Goal: Task Accomplishment & Management: Use online tool/utility

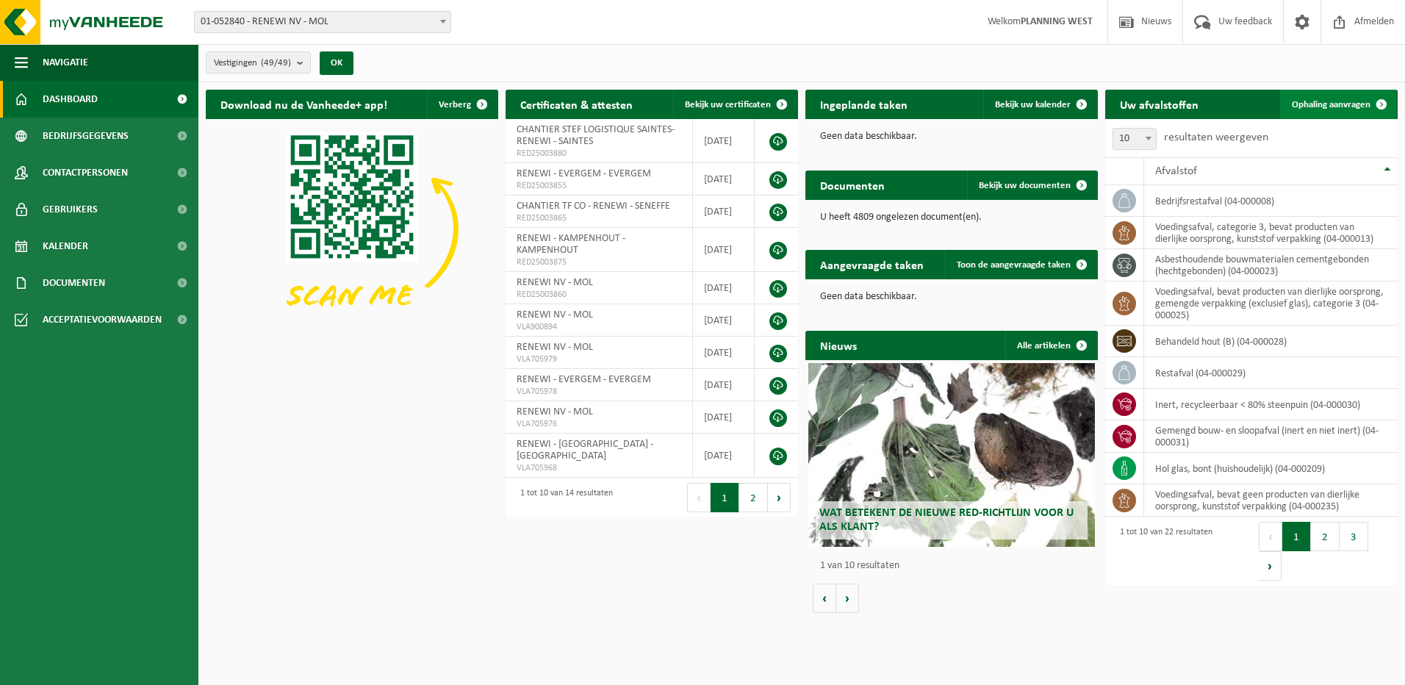
click at [1352, 107] on span "Ophaling aanvragen" at bounding box center [1331, 105] width 79 height 10
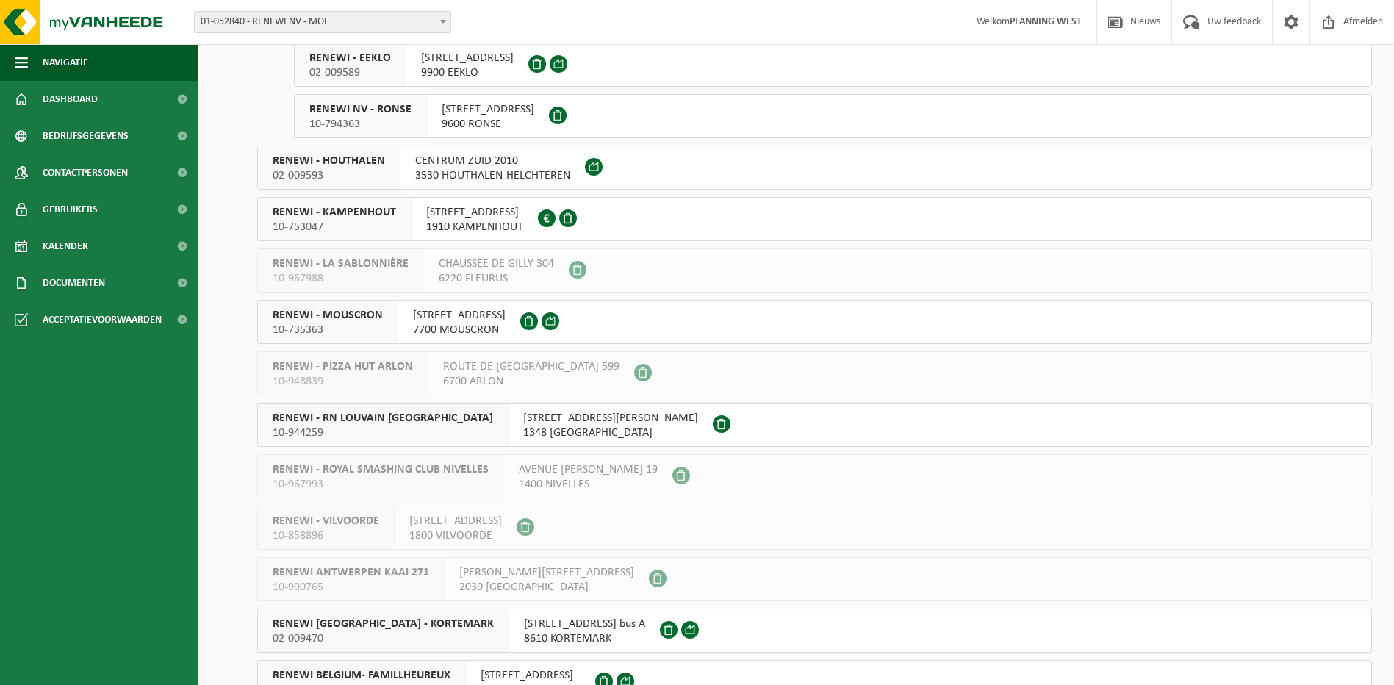
scroll to position [1691, 0]
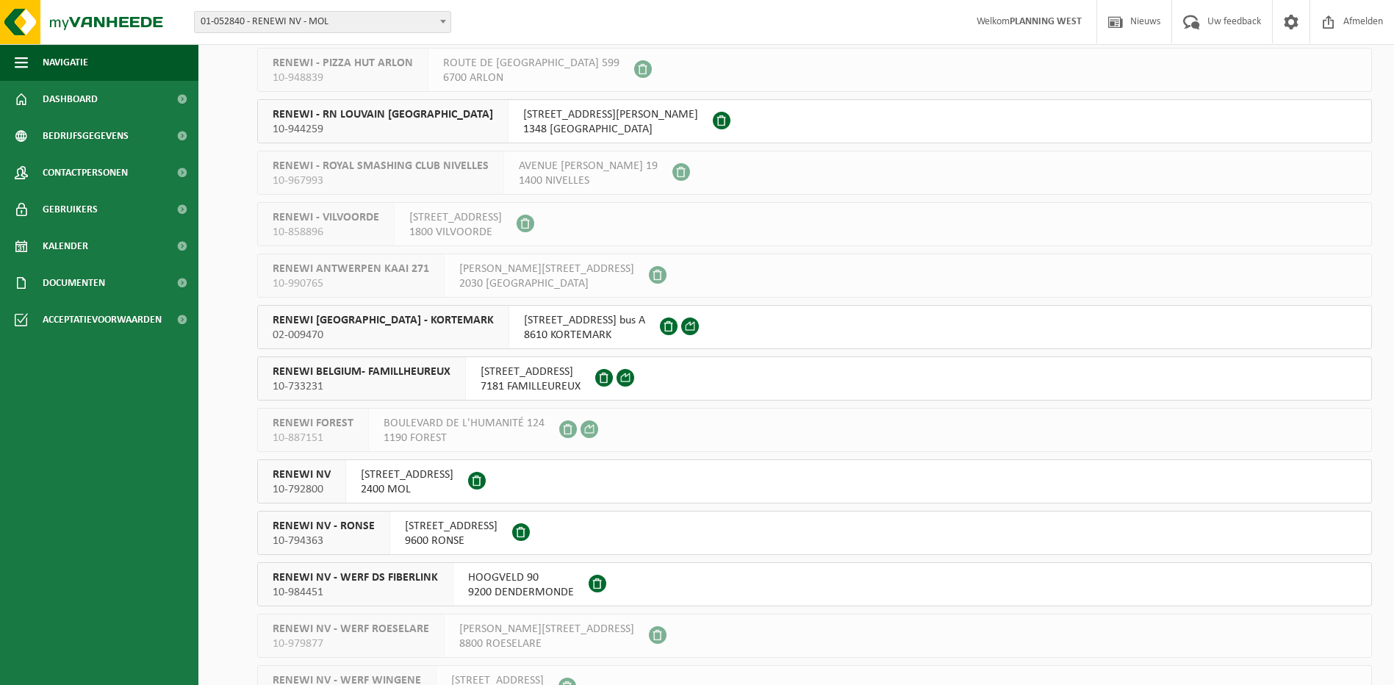
click at [301, 484] on span "10-792800" at bounding box center [302, 489] width 58 height 15
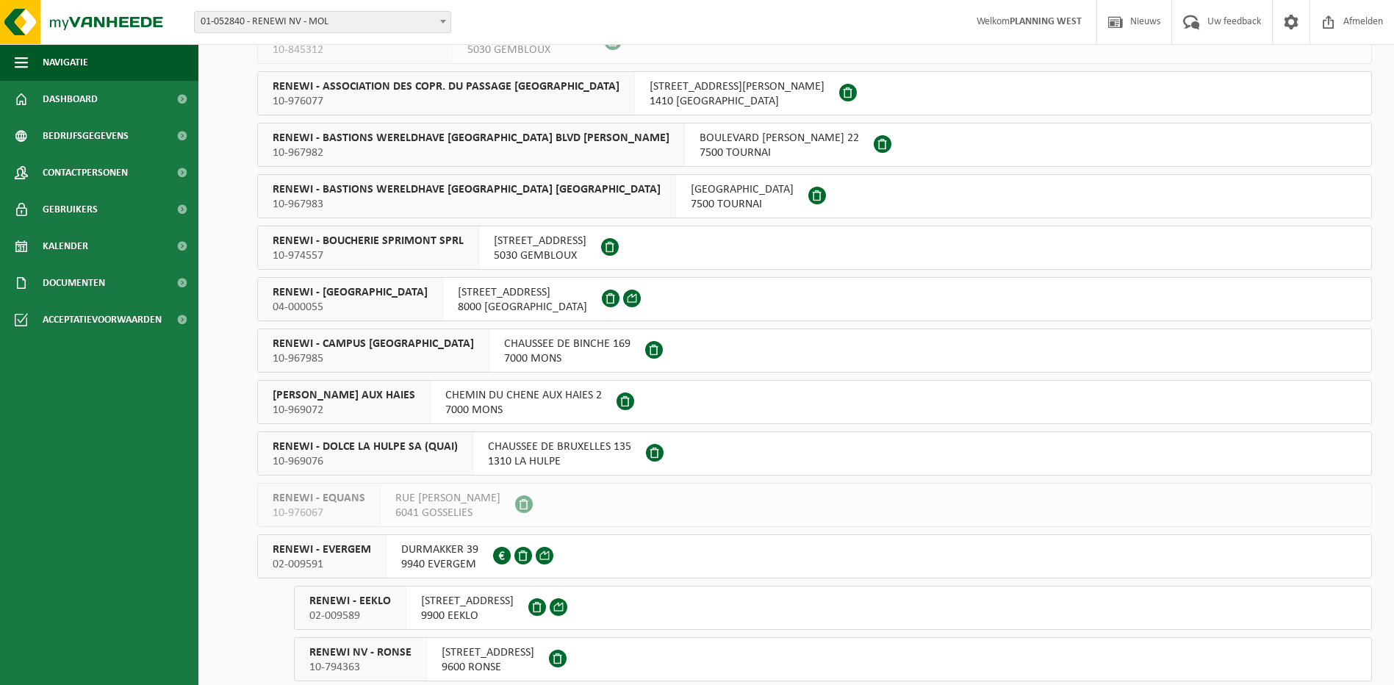
scroll to position [735, 0]
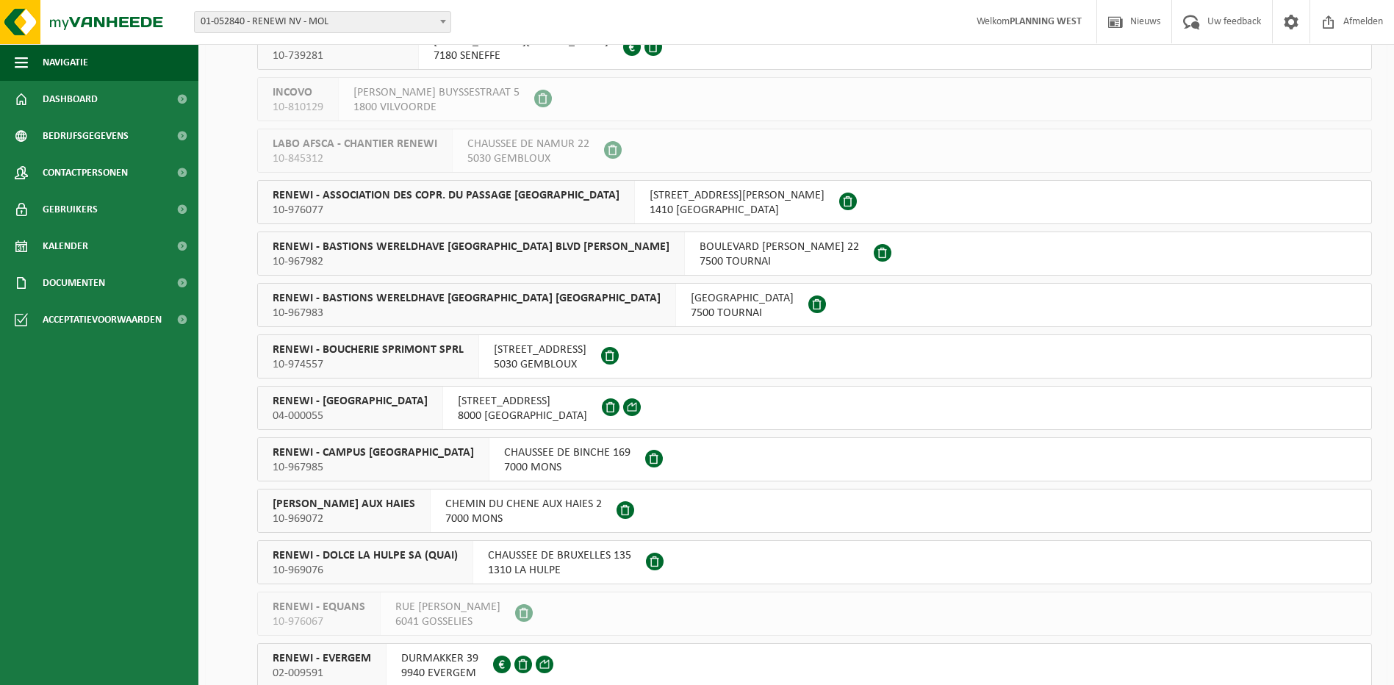
click at [326, 397] on span "RENEWI - BRUGGE" at bounding box center [350, 401] width 155 height 15
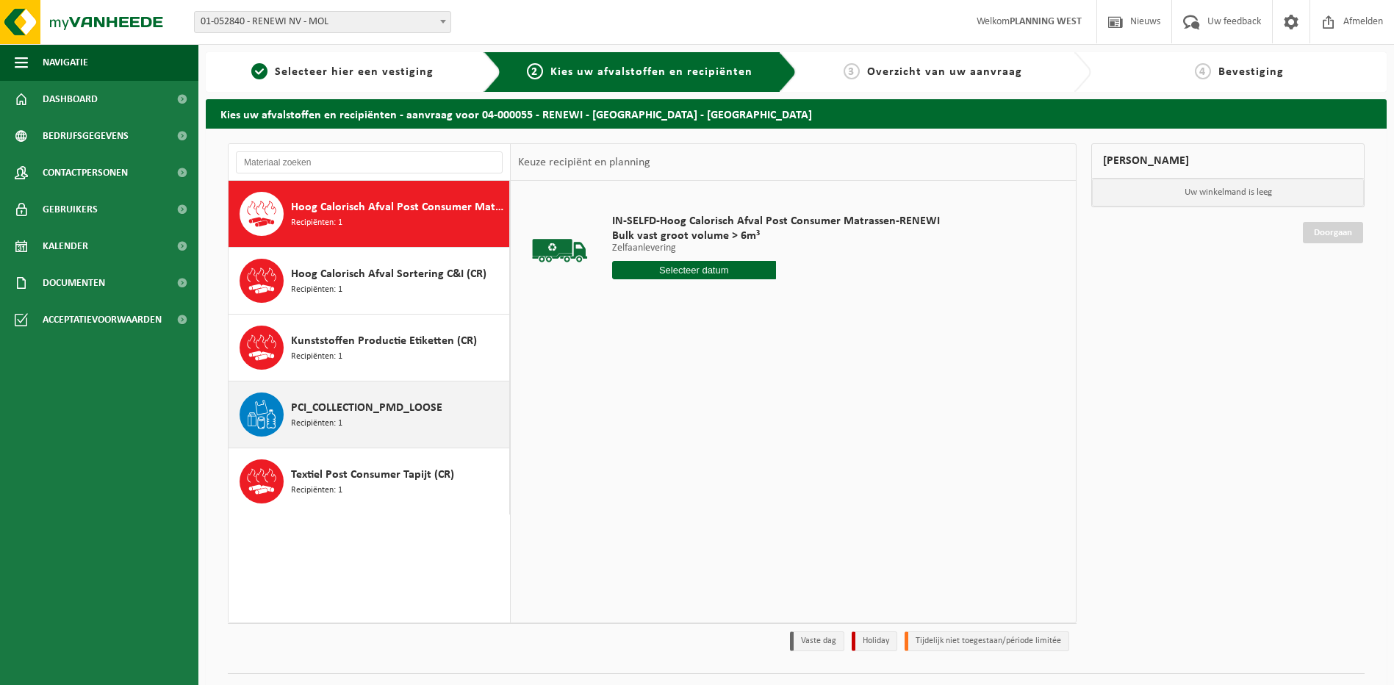
click at [359, 403] on span "PCI_COLLECTION_PMD_LOOSE" at bounding box center [366, 408] width 151 height 18
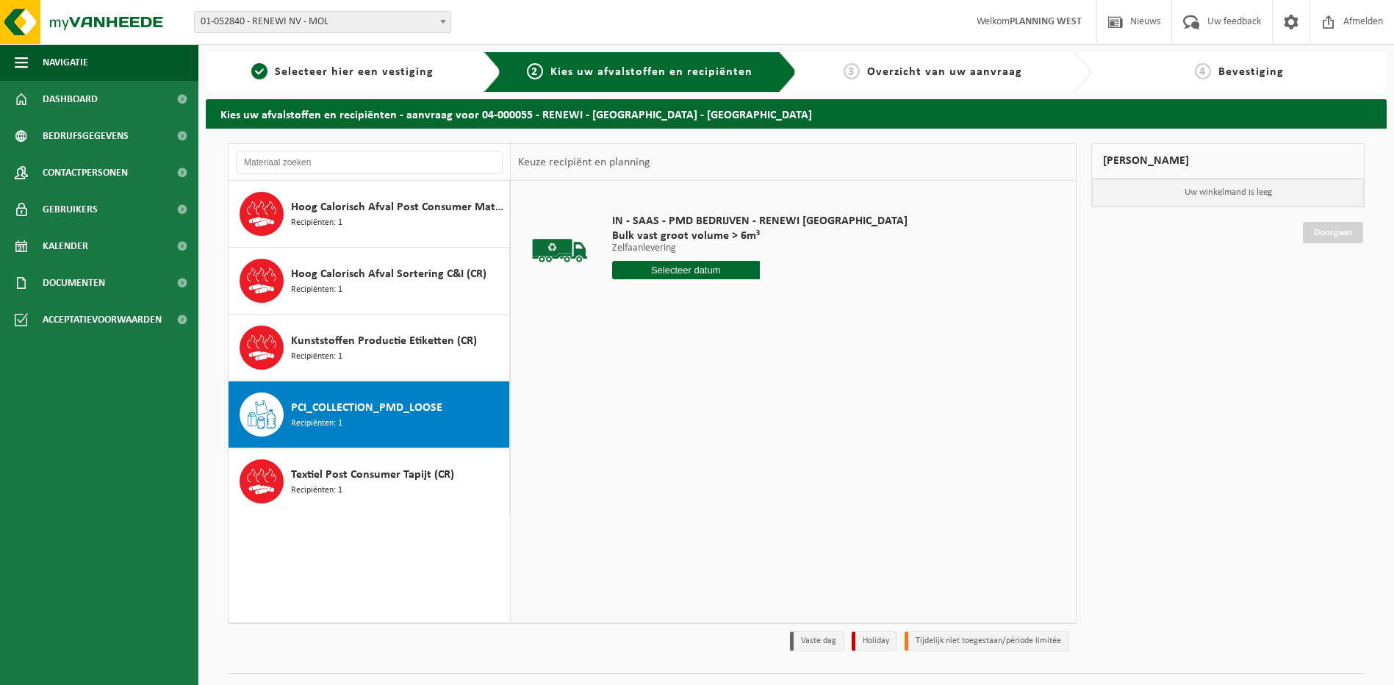
click at [674, 268] on input "text" at bounding box center [686, 270] width 148 height 18
click at [698, 402] on div "18" at bounding box center [703, 401] width 26 height 24
type input "Van 2025-09-18"
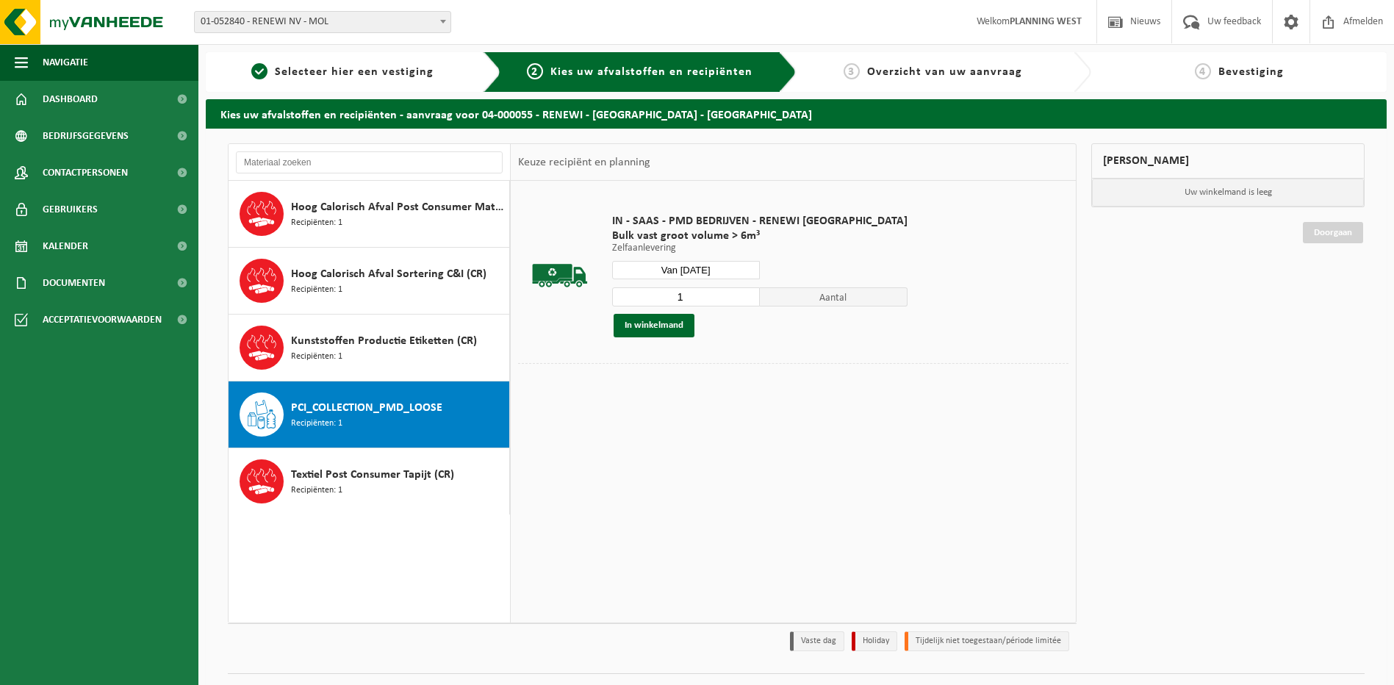
click at [666, 312] on div "1 Aantal In winkelmand" at bounding box center [759, 312] width 295 height 51
click at [666, 315] on button "In winkelmand" at bounding box center [654, 326] width 81 height 24
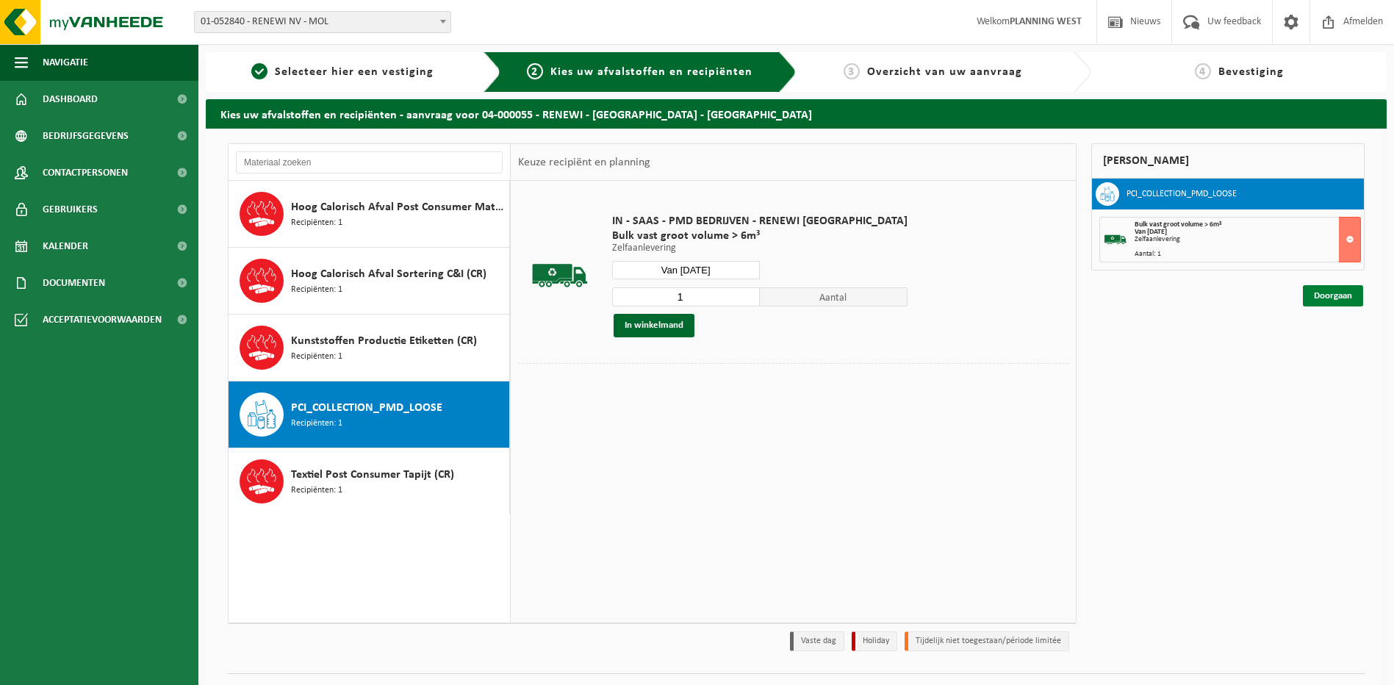
click at [1309, 288] on link "Doorgaan" at bounding box center [1333, 295] width 60 height 21
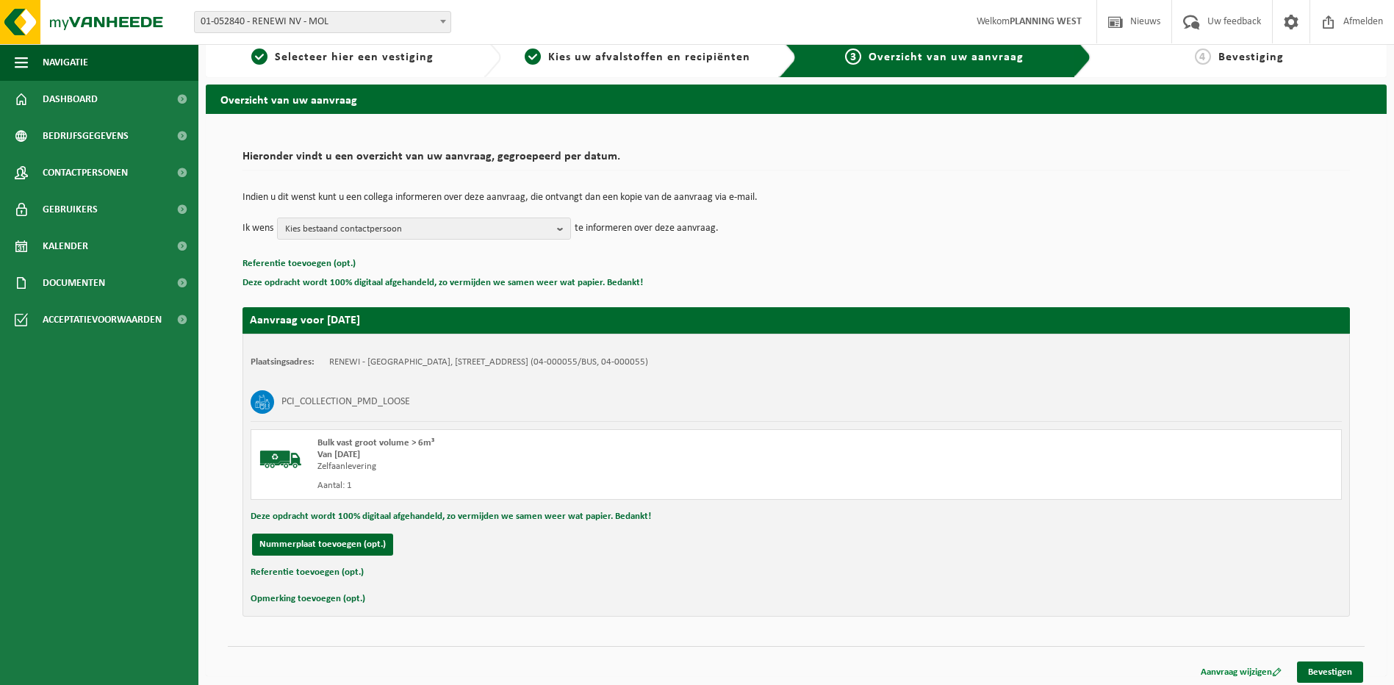
scroll to position [21, 0]
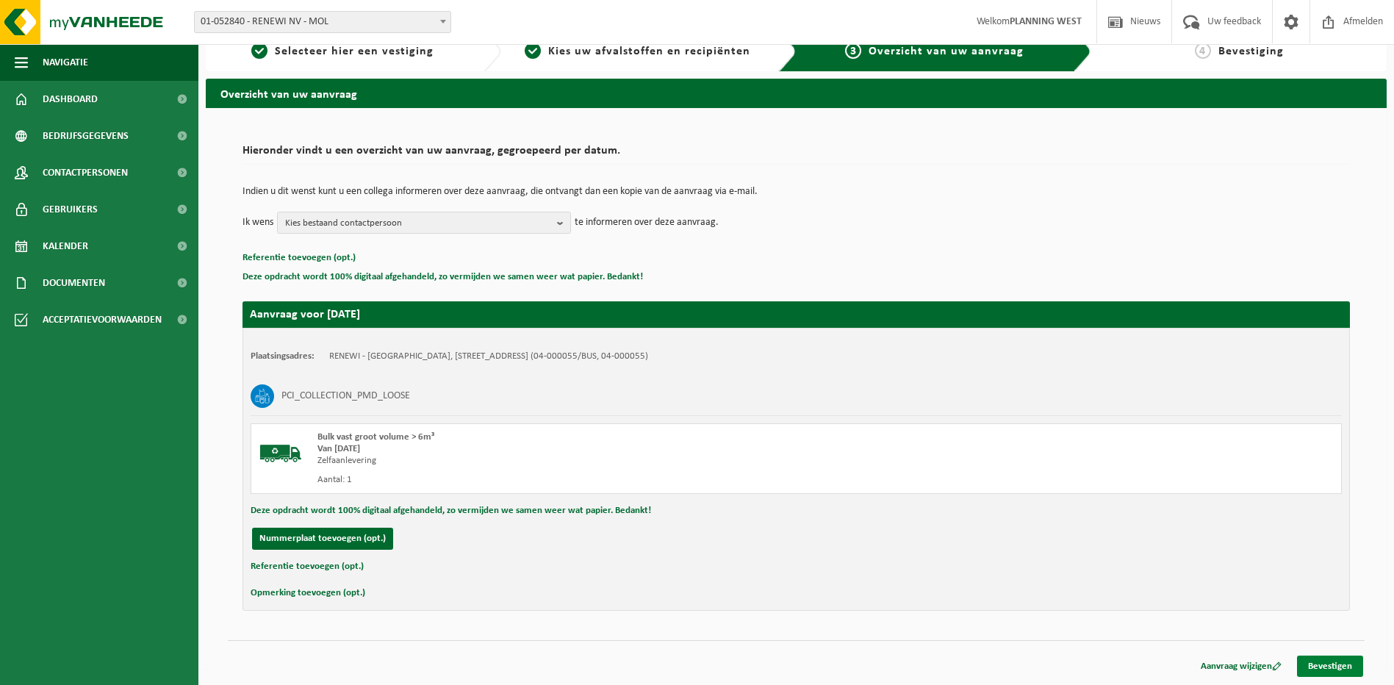
click at [1313, 664] on link "Bevestigen" at bounding box center [1330, 666] width 66 height 21
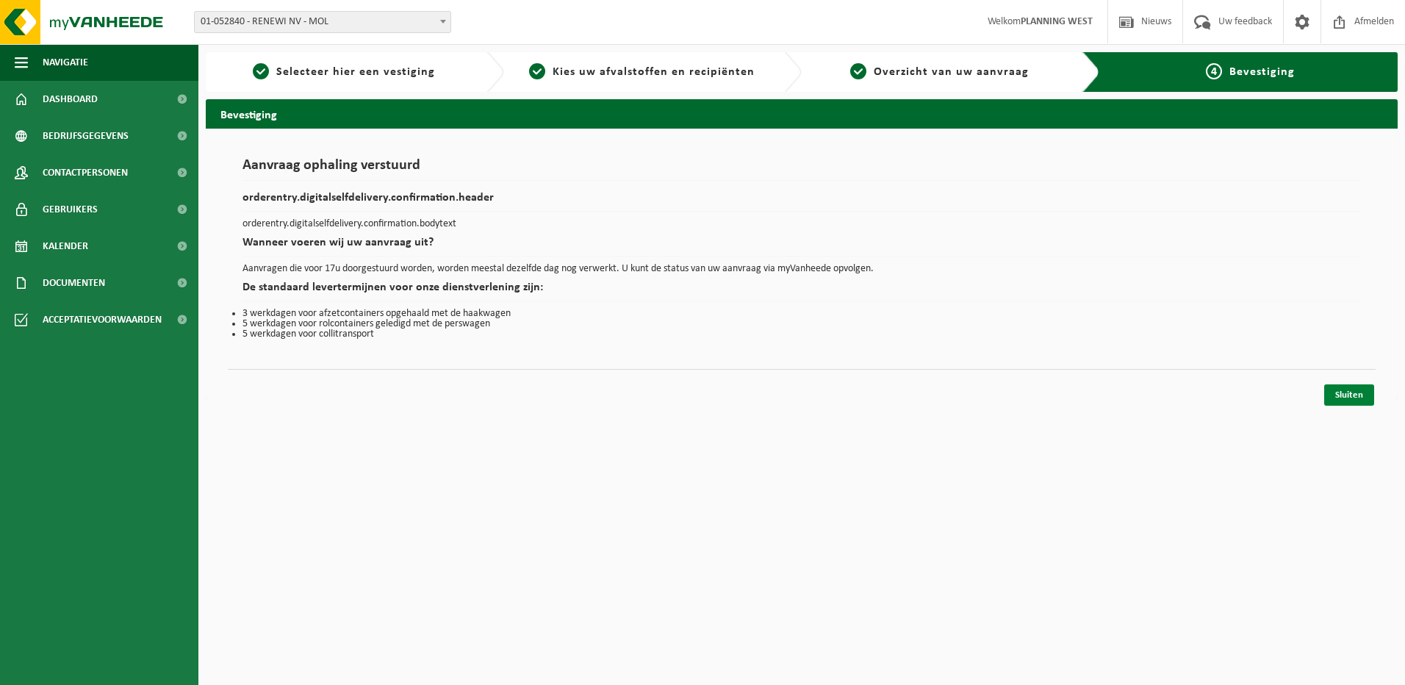
click at [1344, 392] on link "Sluiten" at bounding box center [1349, 394] width 50 height 21
